Goal: Information Seeking & Learning: Learn about a topic

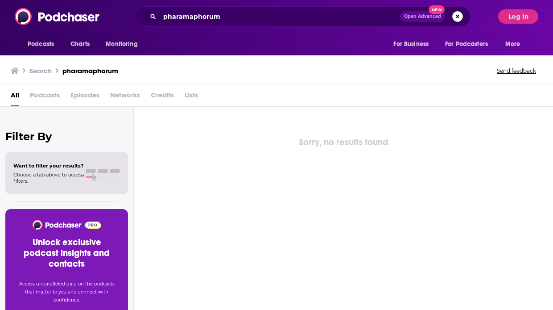
click at [459, 17] on button "Search podcasts, credits, & more..." at bounding box center [457, 16] width 11 height 11
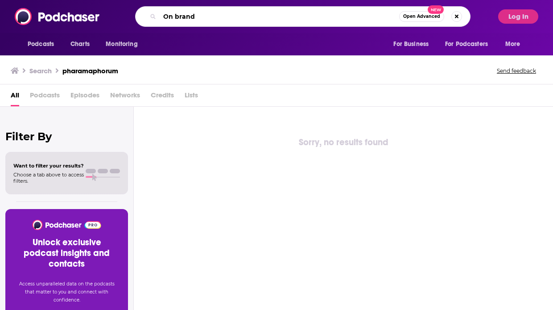
click at [199, 20] on input "On brand" at bounding box center [280, 16] width 240 height 14
click at [178, 18] on input "On brand" at bounding box center [280, 16] width 240 height 14
type input "On Brand"
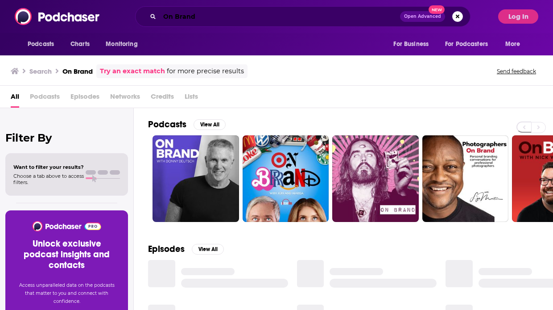
click at [201, 19] on input "On Brand" at bounding box center [280, 16] width 241 height 14
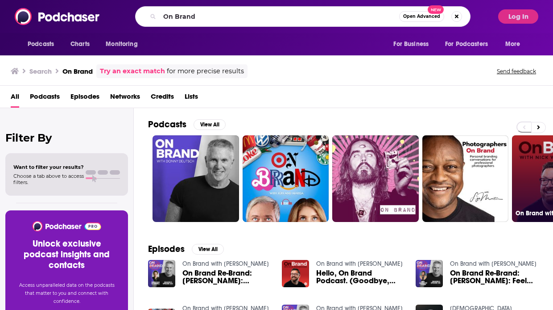
click at [537, 188] on link "On Brand with [PERSON_NAME]" at bounding box center [555, 178] width 87 height 87
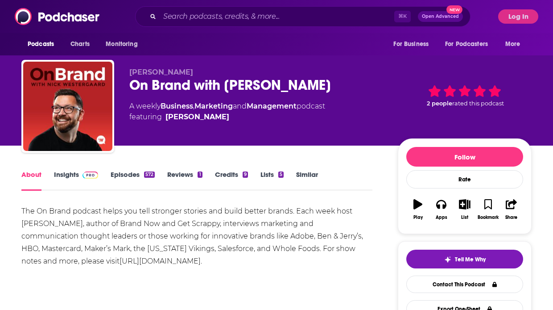
scroll to position [6, 0]
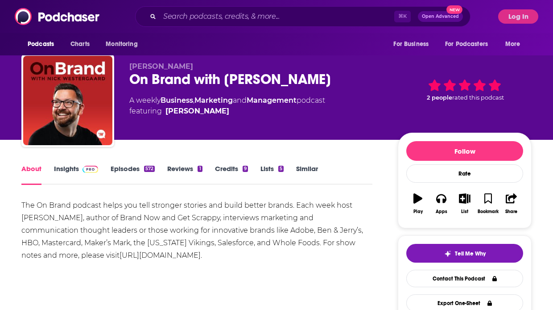
click at [66, 168] on link "Insights" at bounding box center [76, 174] width 44 height 21
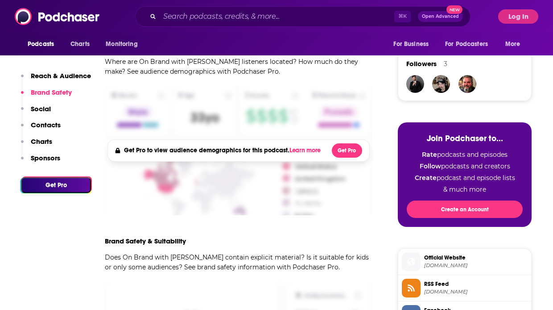
scroll to position [552, 0]
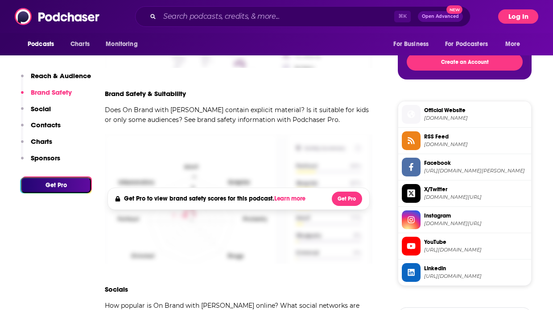
click at [523, 20] on button "Log In" at bounding box center [518, 16] width 40 height 14
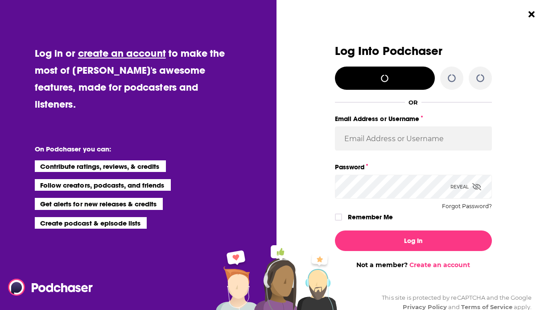
scroll to position [0, 0]
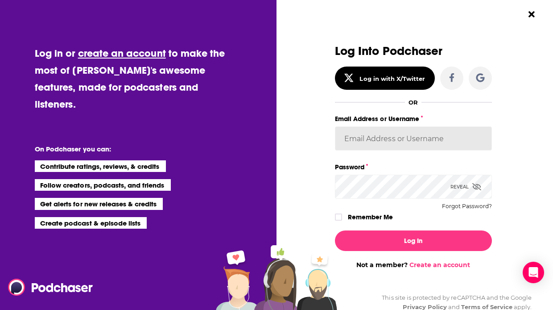
type input "[PERSON_NAME][EMAIL_ADDRESS][PERSON_NAME][DOMAIN_NAME]"
click at [373, 144] on input "[PERSON_NAME][EMAIL_ADDRESS][PERSON_NAME][DOMAIN_NAME]" at bounding box center [413, 138] width 157 height 24
click at [341, 221] on div "Remember Me" at bounding box center [413, 217] width 157 height 12
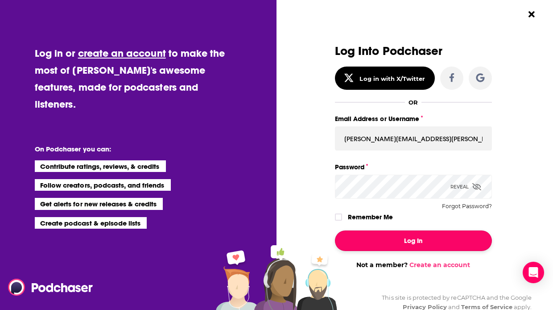
click at [360, 233] on button "Log In" at bounding box center [413, 240] width 157 height 21
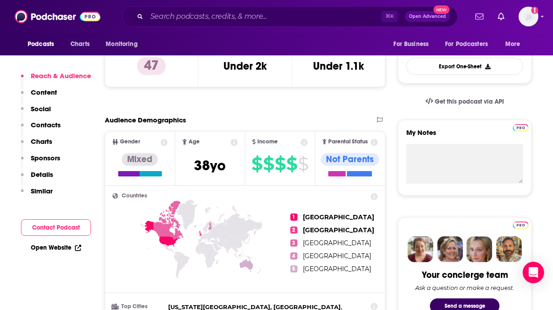
scroll to position [208, 0]
